Goal: Task Accomplishment & Management: Manage account settings

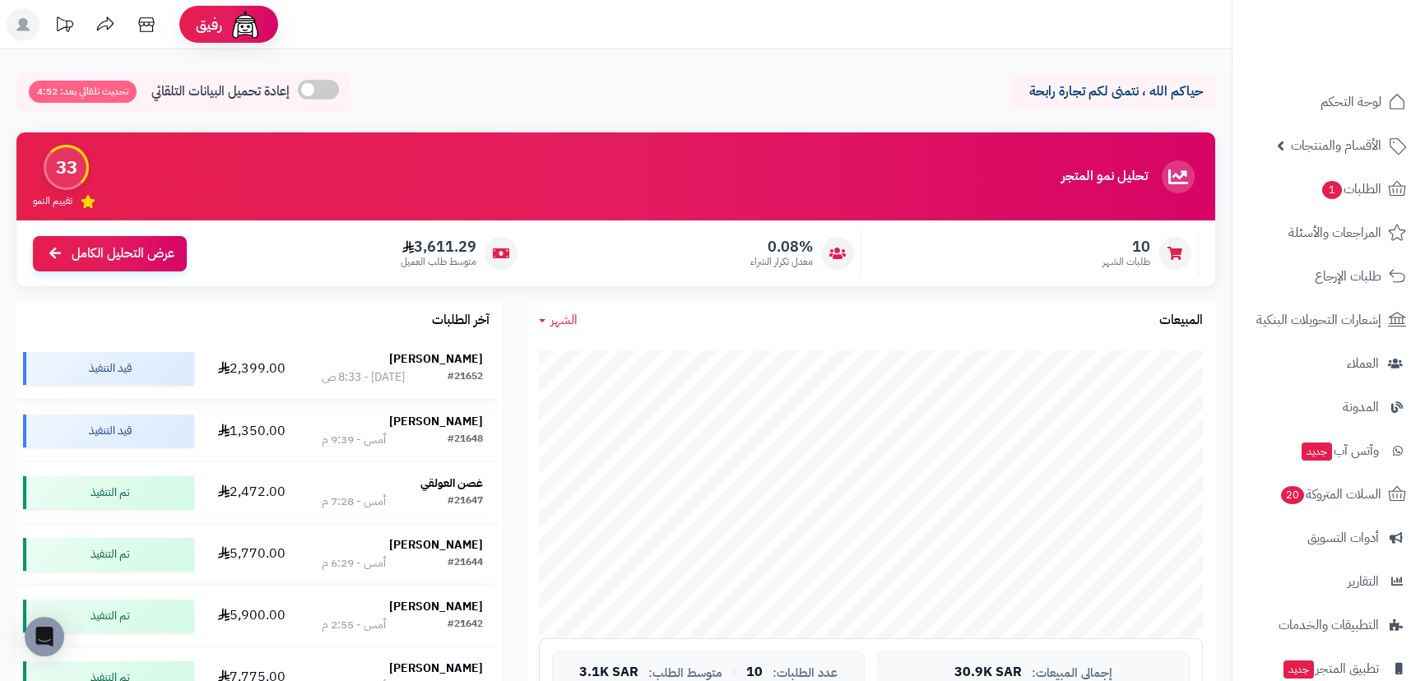
click at [463, 360] on strong "[PERSON_NAME]" at bounding box center [436, 359] width 94 height 17
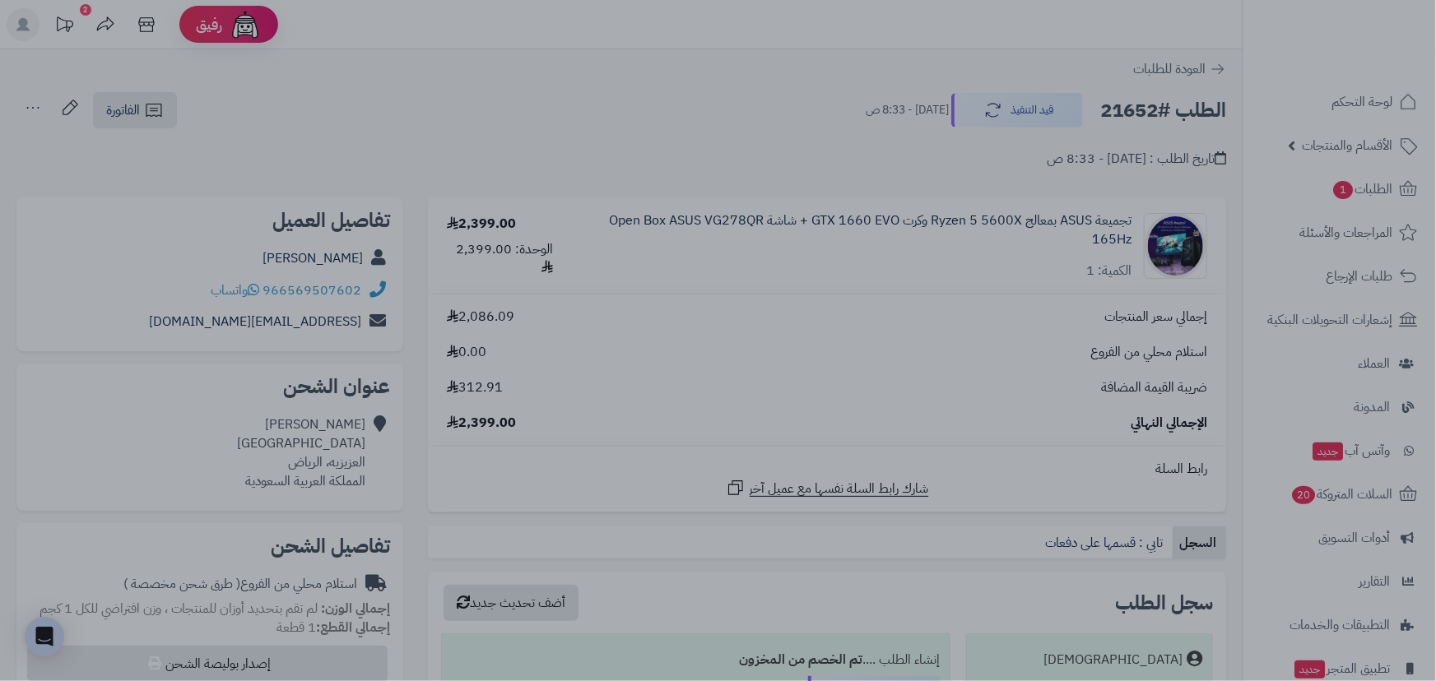
click at [732, 82] on div at bounding box center [718, 340] width 1436 height 681
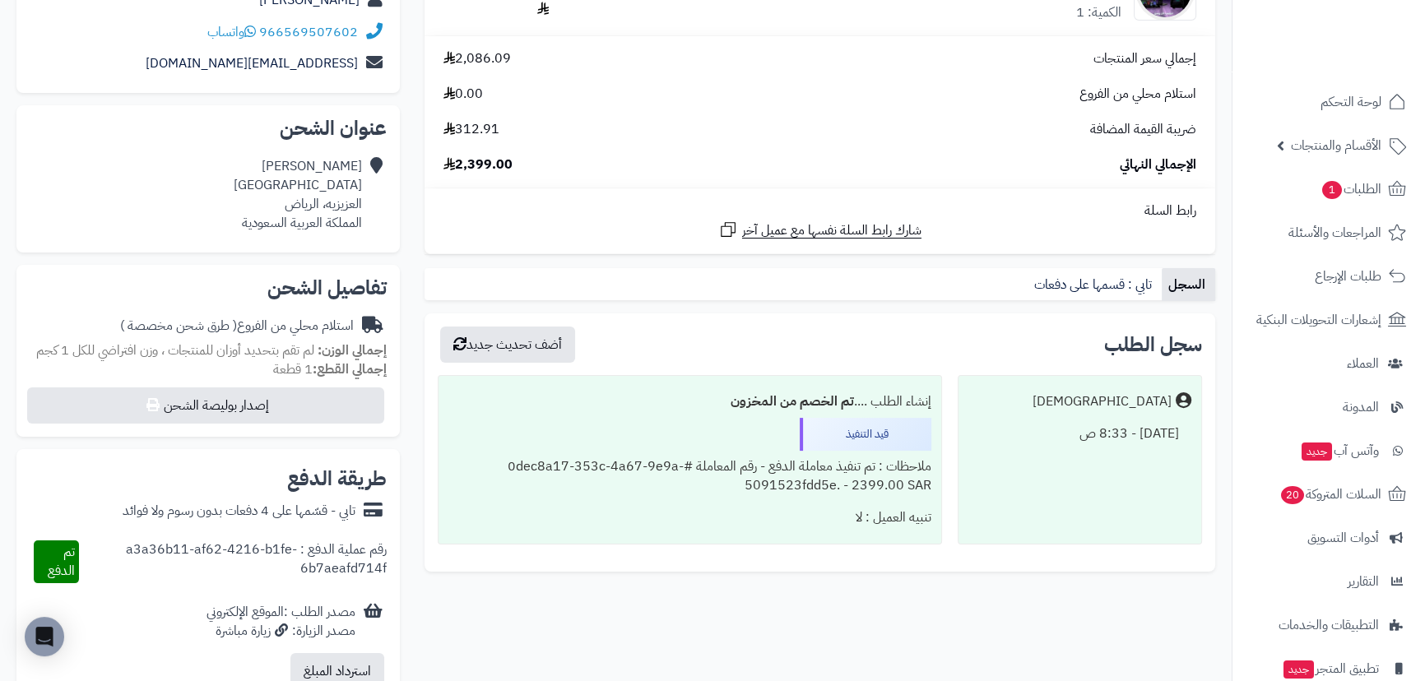
scroll to position [299, 0]
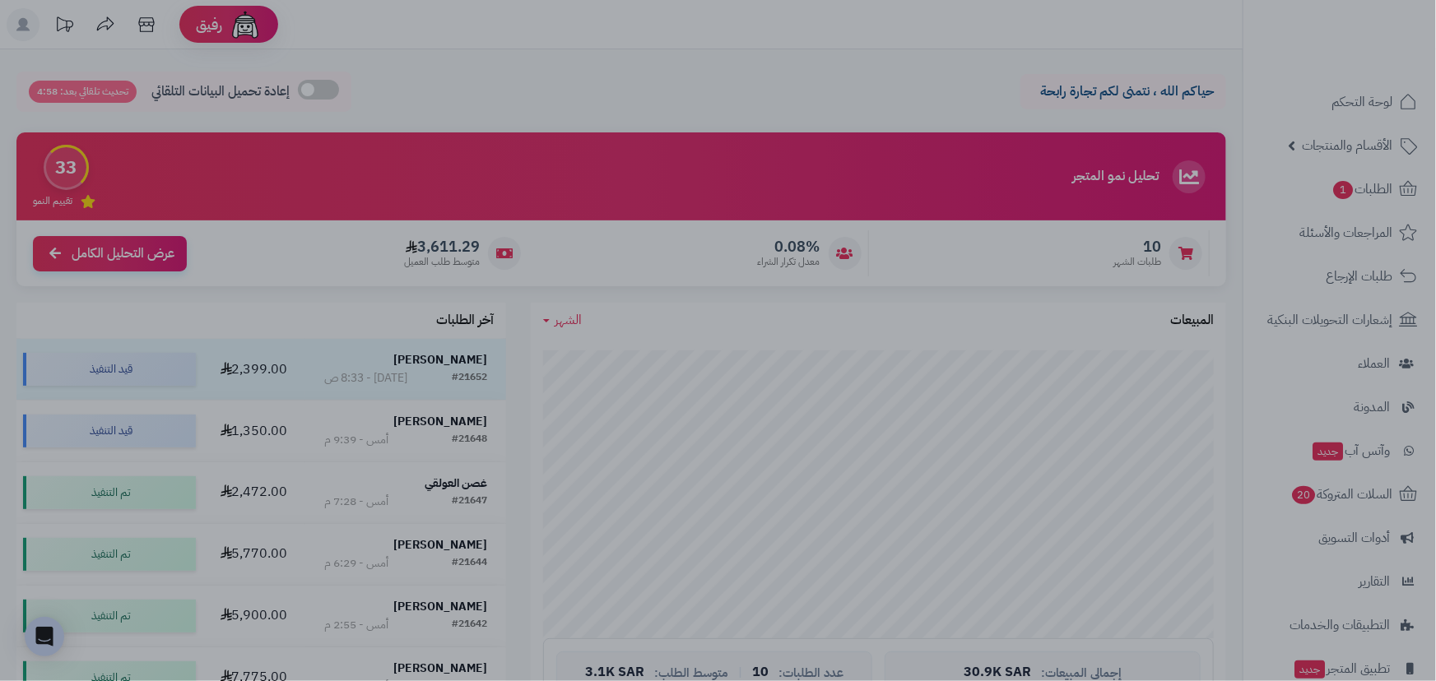
click at [366, 412] on div at bounding box center [718, 340] width 1436 height 681
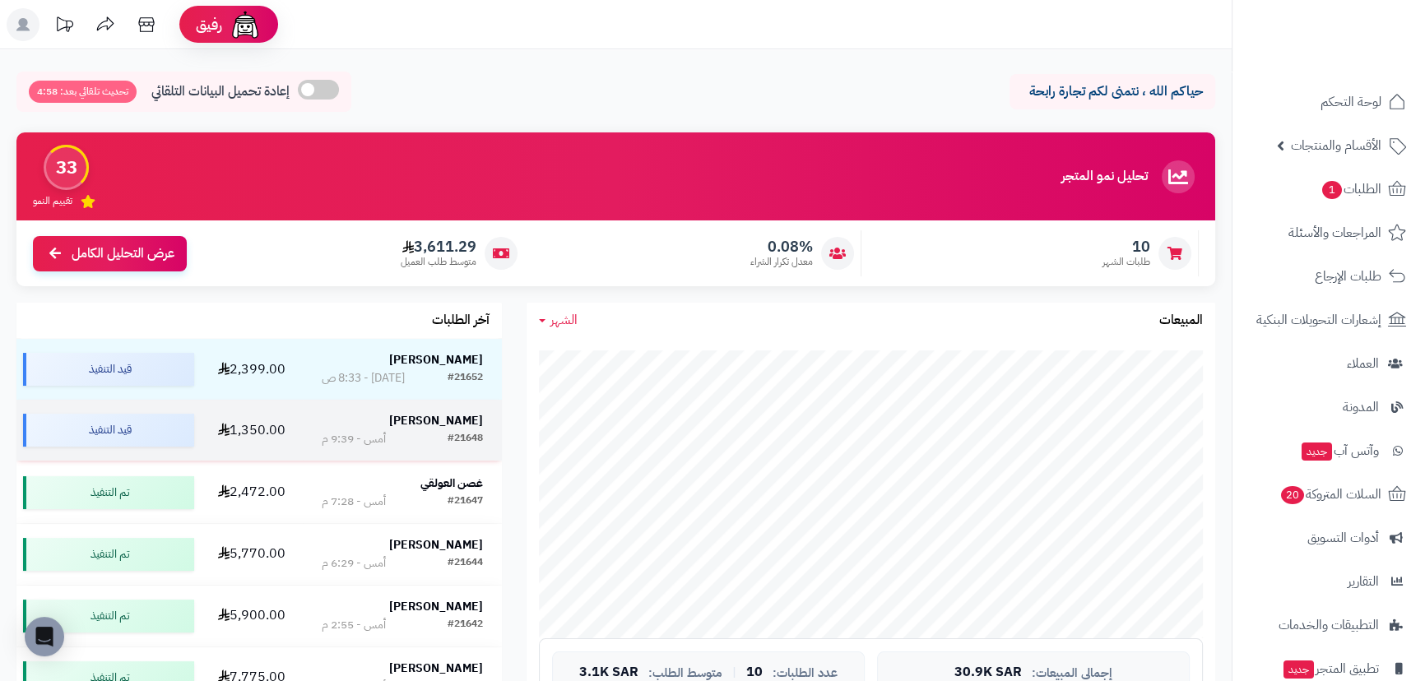
click at [432, 423] on div "[PERSON_NAME]" at bounding box center [402, 421] width 160 height 16
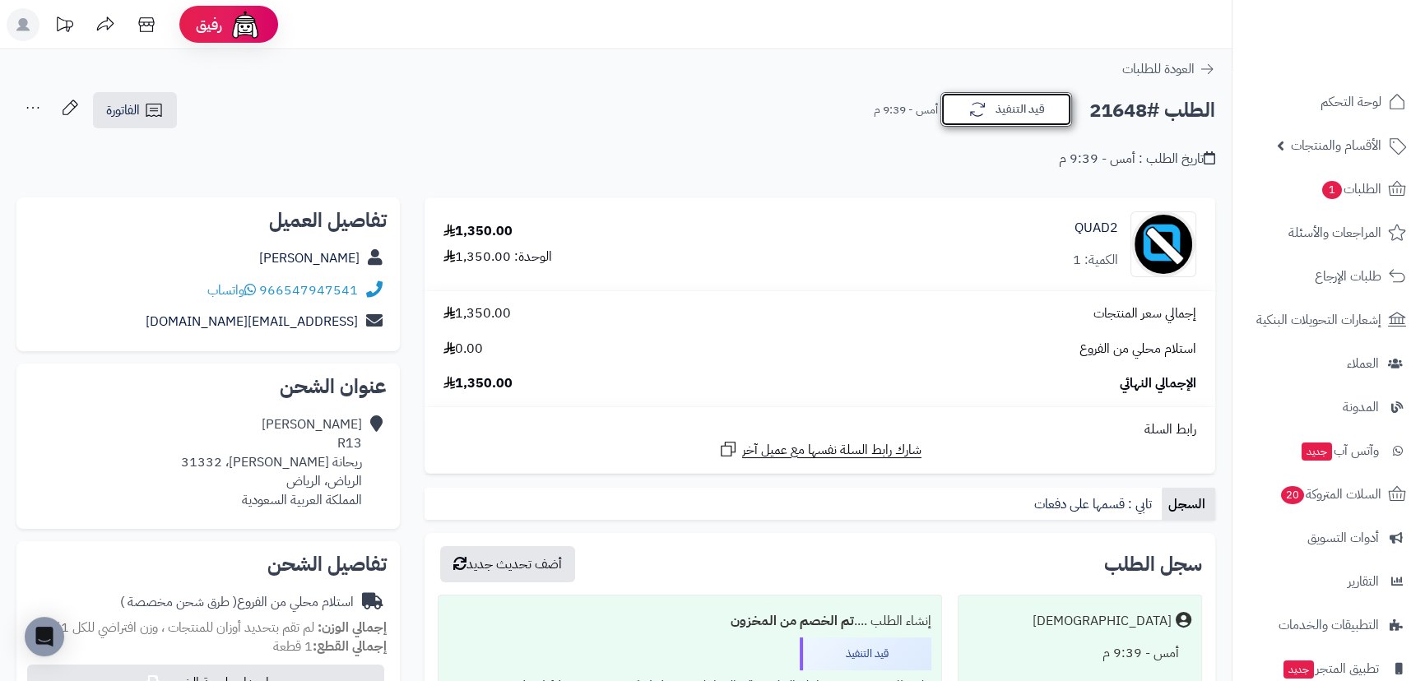
click at [983, 118] on icon "button" at bounding box center [978, 110] width 20 height 20
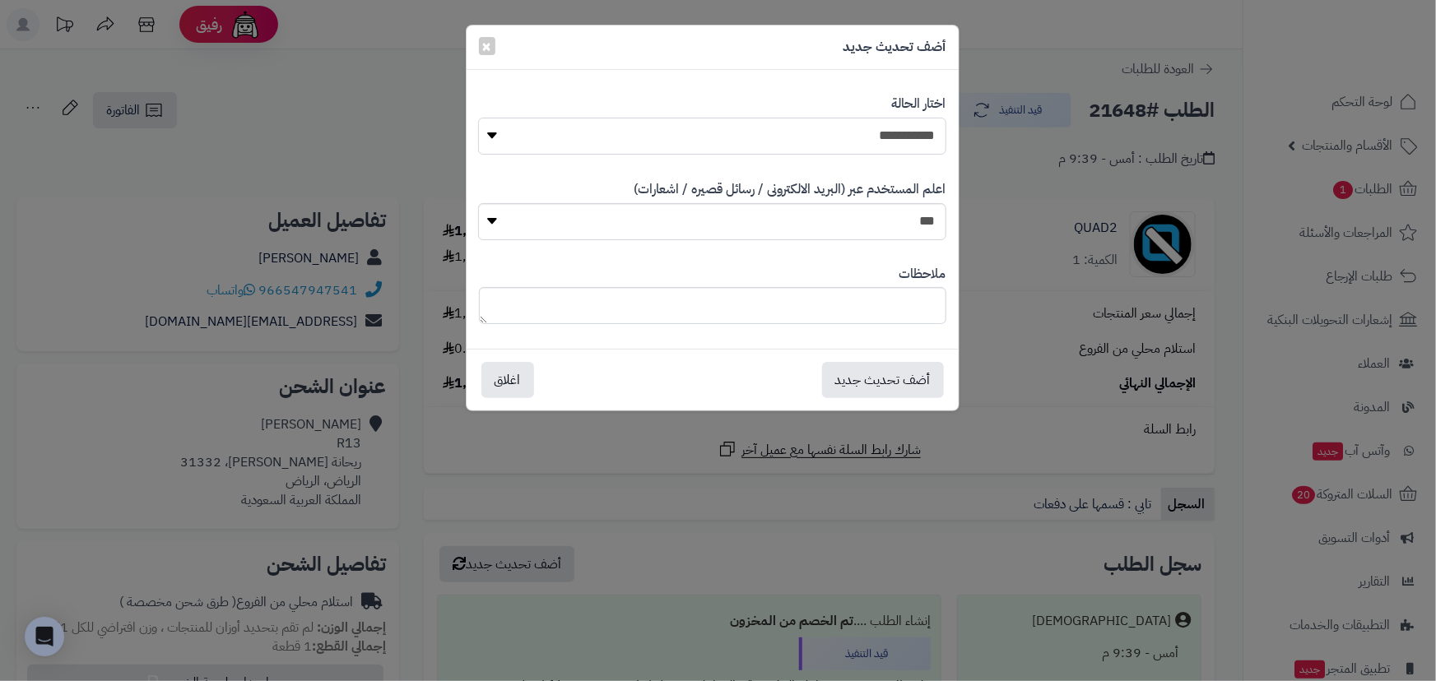
click at [896, 140] on select "**********" at bounding box center [711, 136] width 467 height 37
select select "*"
click at [478, 118] on select "**********" at bounding box center [711, 136] width 467 height 37
click at [893, 376] on button "أضف تحديث جديد" at bounding box center [883, 379] width 122 height 36
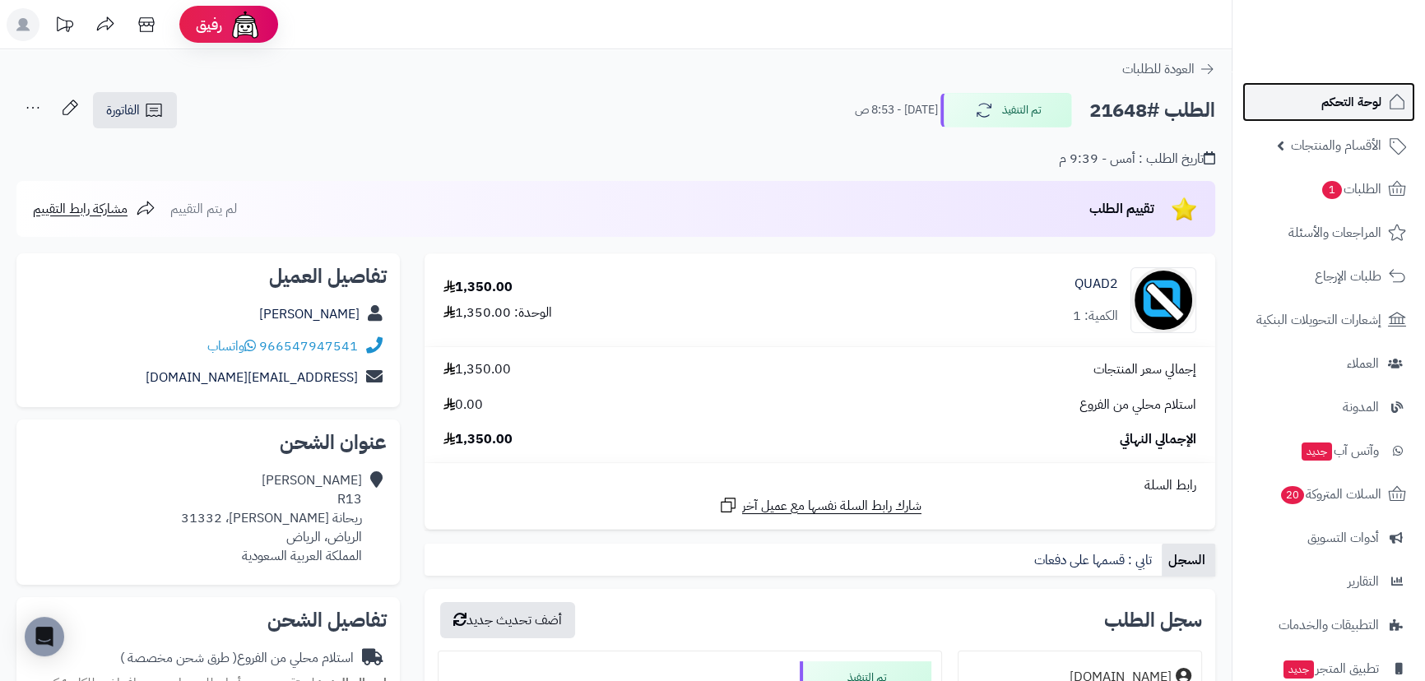
click at [1326, 91] on span "لوحة التحكم" at bounding box center [1352, 102] width 60 height 23
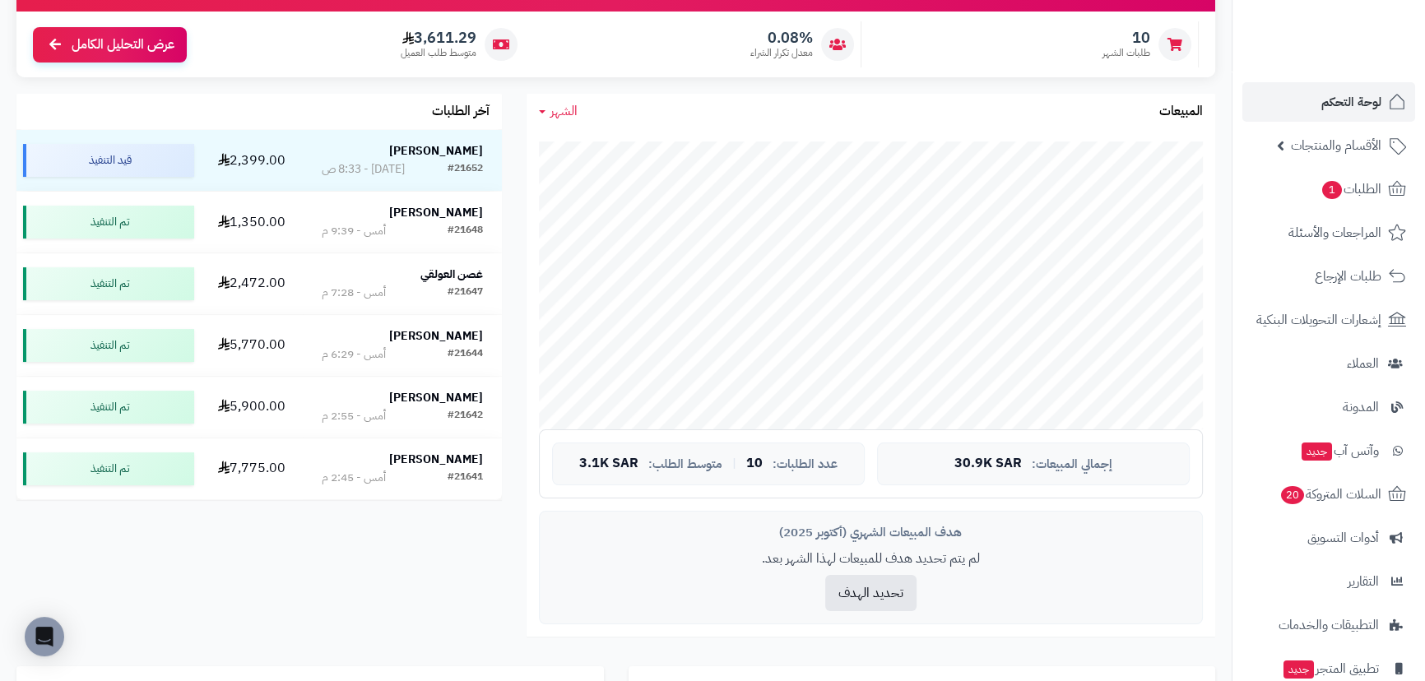
scroll to position [224, 0]
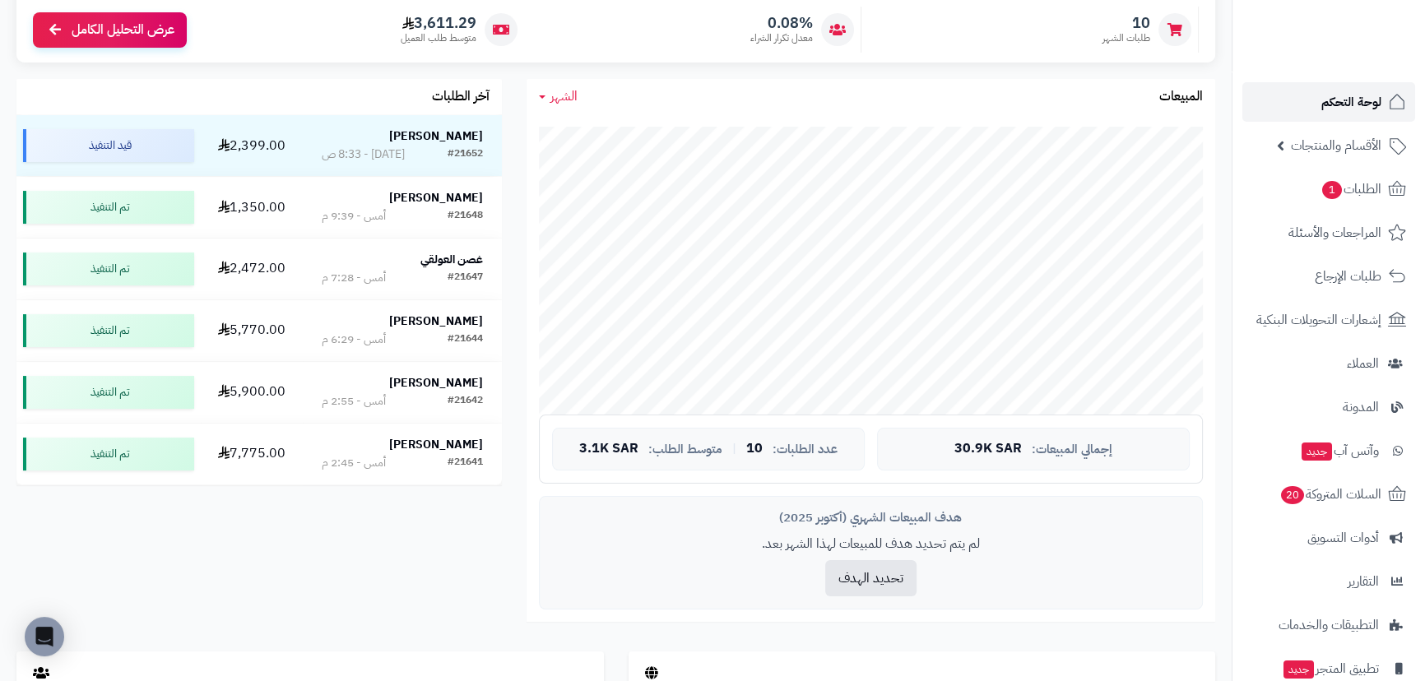
click at [1348, 87] on link "لوحة التحكم" at bounding box center [1329, 101] width 173 height 39
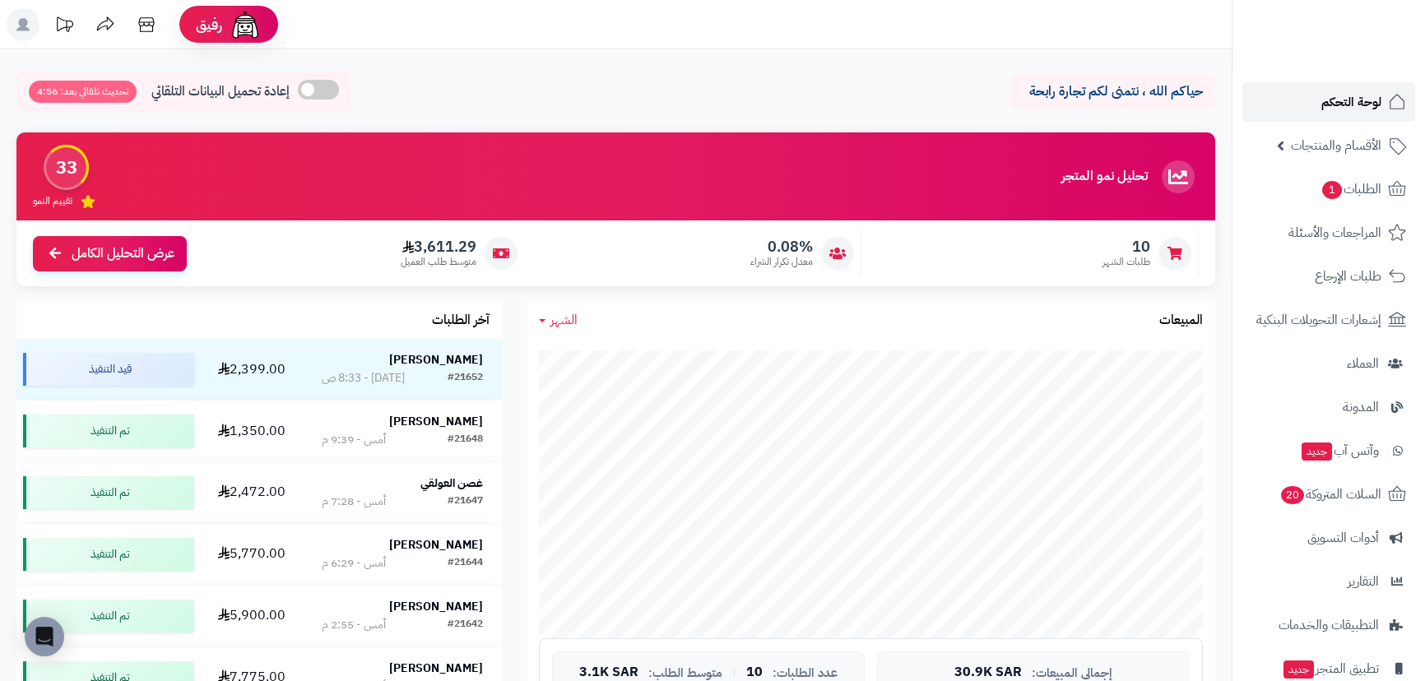
click at [1300, 104] on link "لوحة التحكم" at bounding box center [1329, 101] width 173 height 39
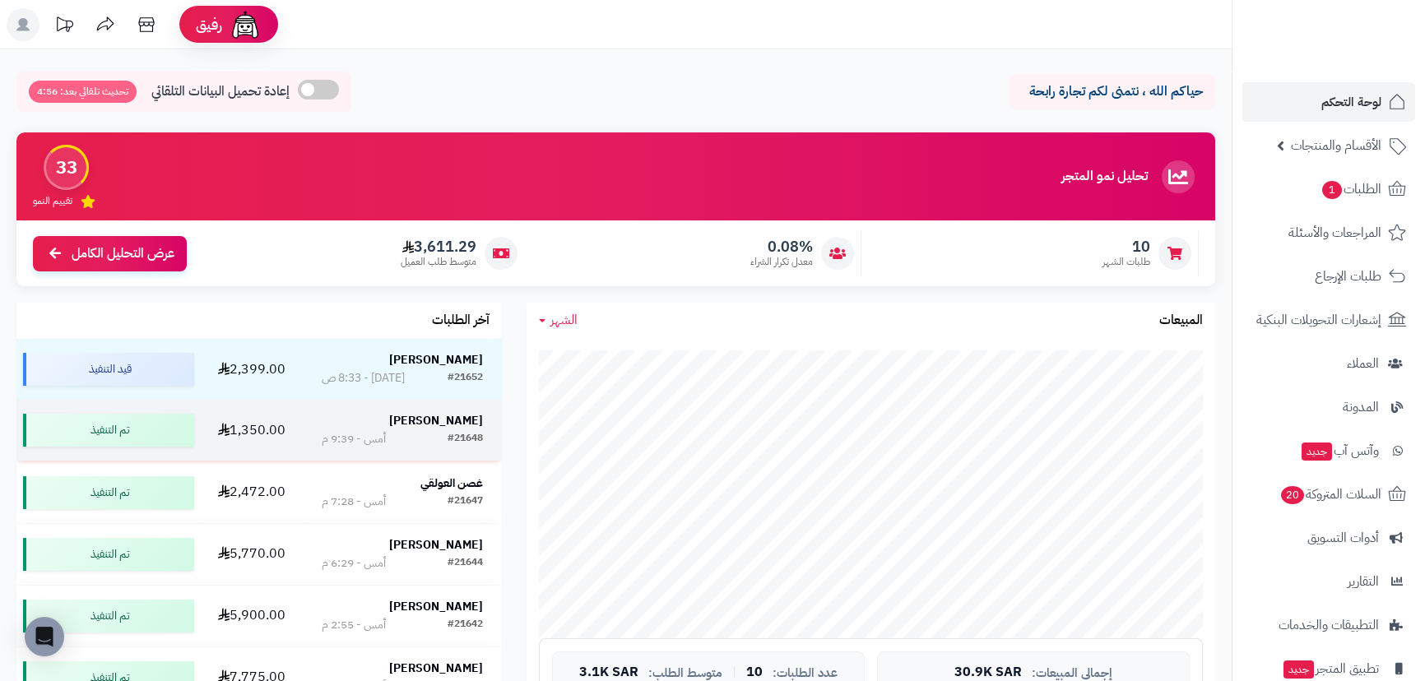
click at [417, 413] on div "[PERSON_NAME]" at bounding box center [402, 421] width 160 height 16
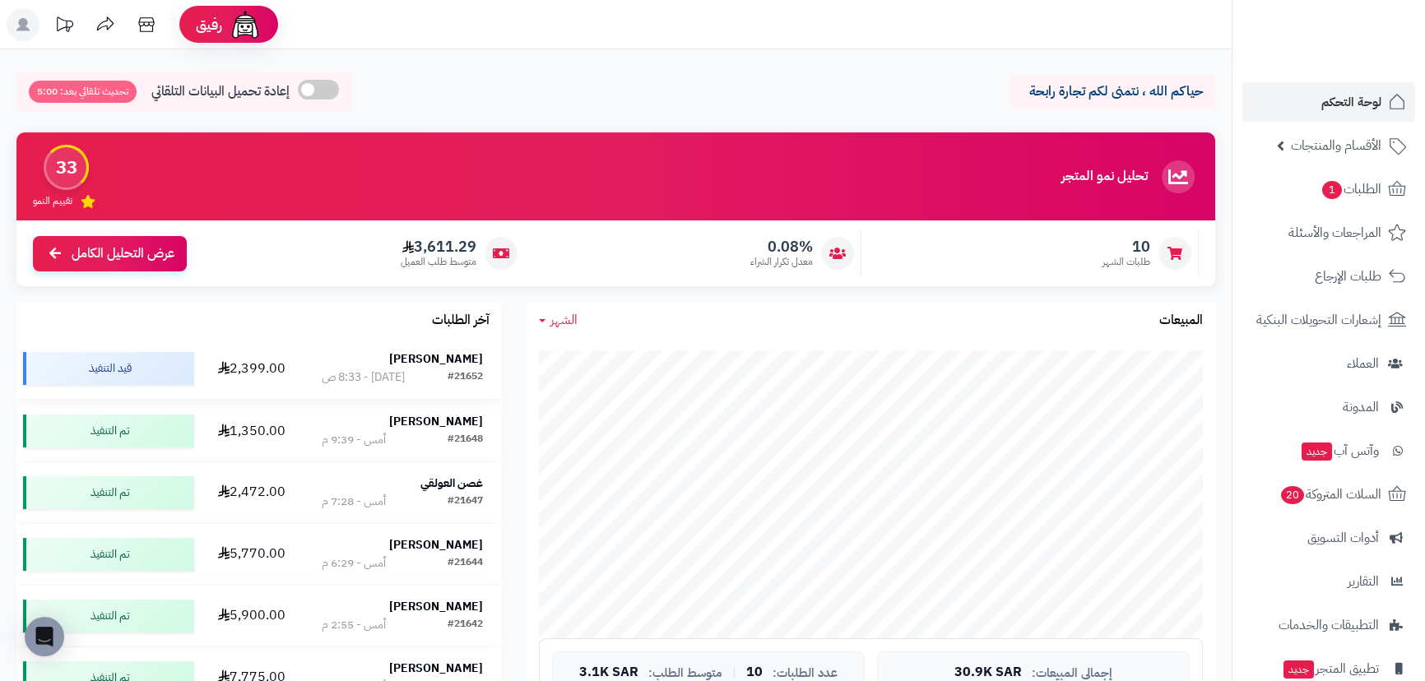
click at [405, 354] on div "[PERSON_NAME]" at bounding box center [402, 359] width 160 height 16
